Goal: Task Accomplishment & Management: Manage account settings

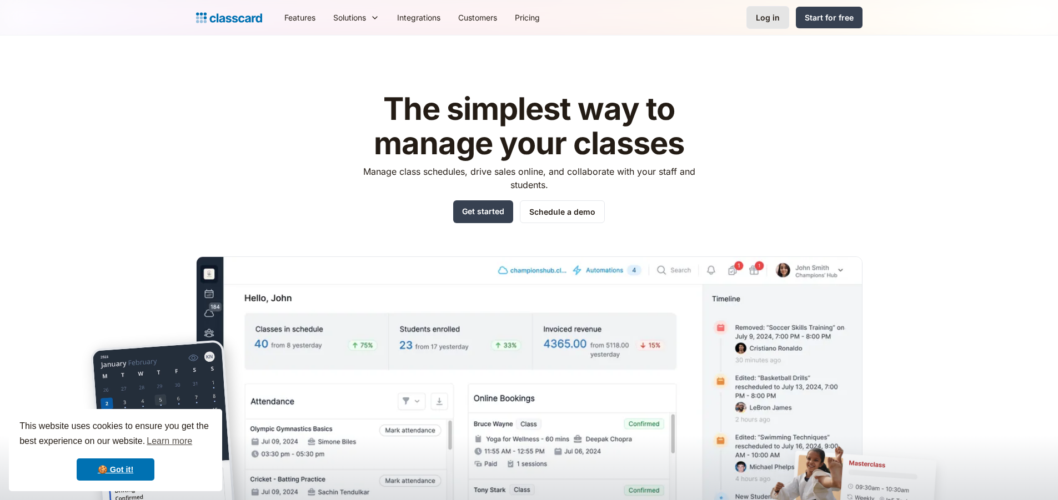
click at [757, 14] on link "Log in" at bounding box center [767, 17] width 43 height 23
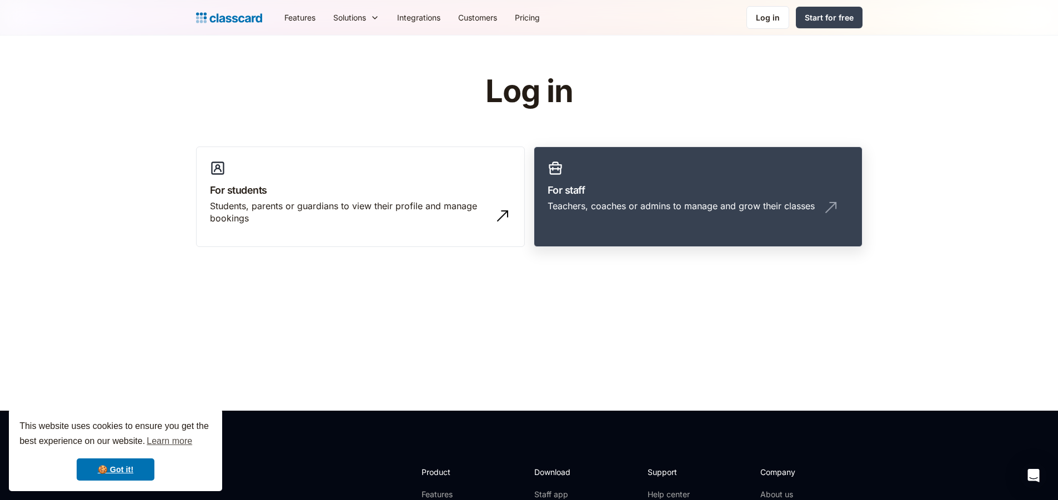
click at [636, 212] on div "Teachers, coaches or admins to manage and grow their classes" at bounding box center [697, 210] width 301 height 21
